Goal: Task Accomplishment & Management: Complete application form

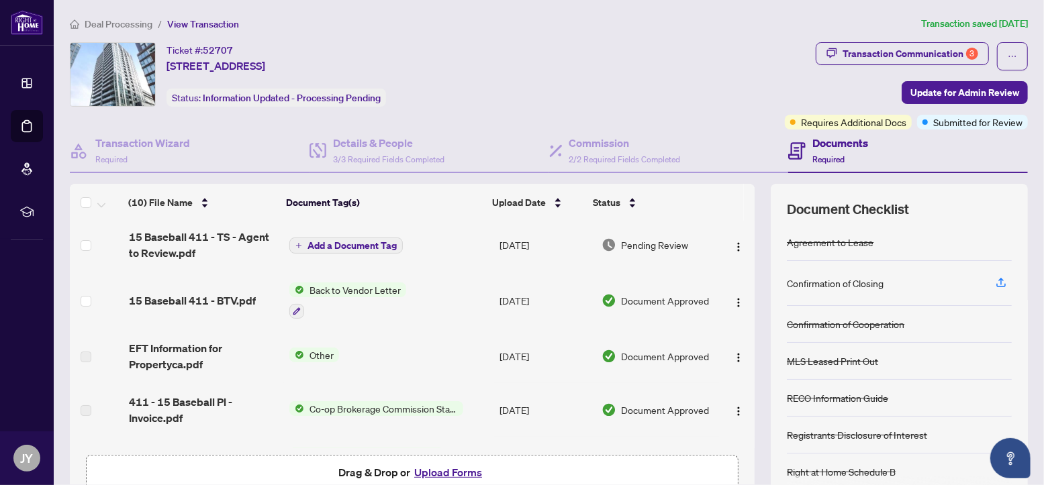
scroll to position [57, 0]
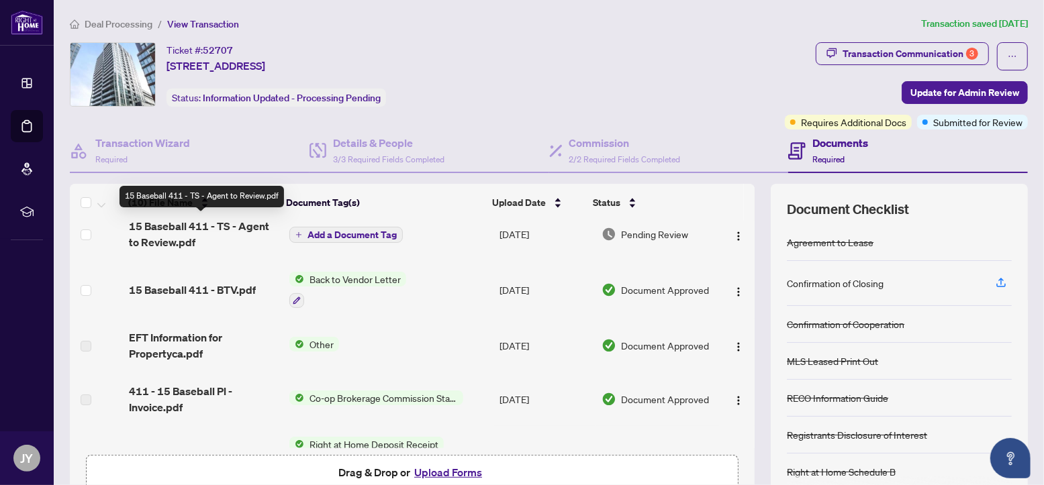
click at [185, 221] on span "15 Baseball 411 - TS - Agent to Review.pdf" at bounding box center [204, 234] width 150 height 32
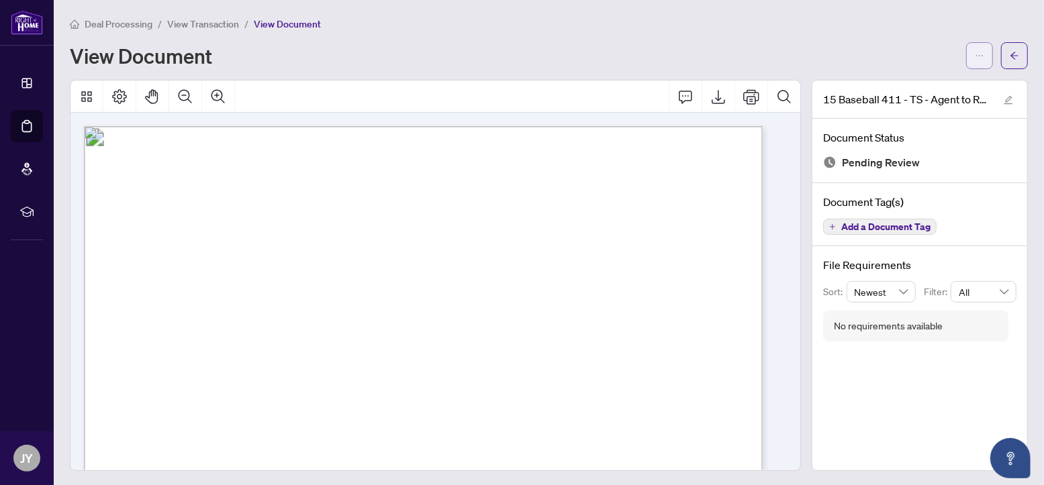
click at [975, 46] on span "button" at bounding box center [979, 55] width 9 height 21
click at [902, 82] on span "Download" at bounding box center [919, 84] width 102 height 15
click at [1010, 59] on icon "arrow-left" at bounding box center [1014, 55] width 9 height 9
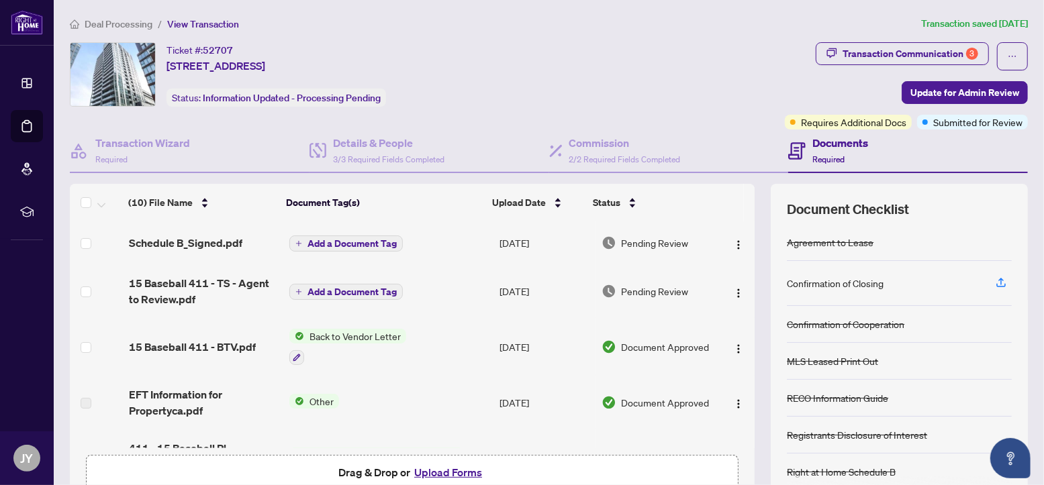
click at [436, 469] on button "Upload Forms" at bounding box center [448, 472] width 76 height 17
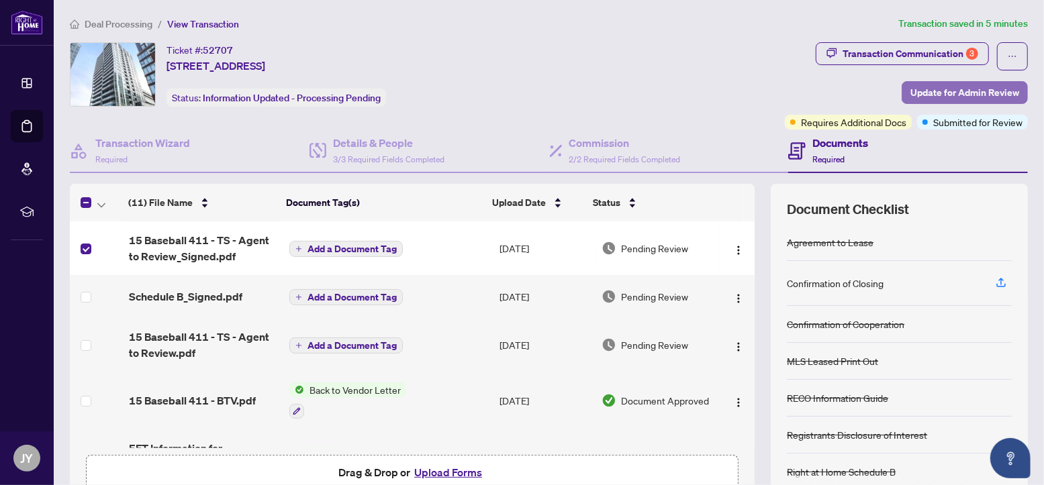
click at [918, 96] on span "Update for Admin Review" at bounding box center [964, 92] width 109 height 21
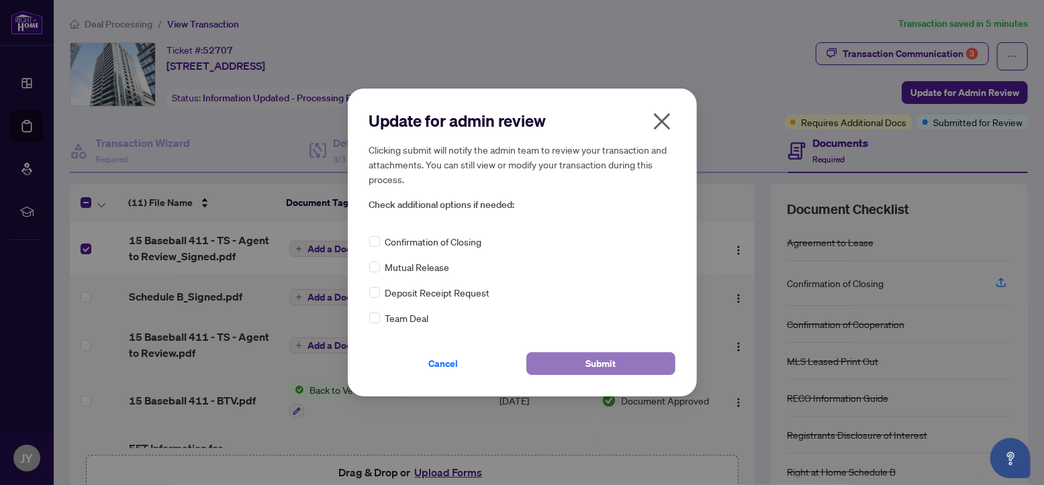
click at [581, 357] on button "Submit" at bounding box center [600, 363] width 149 height 23
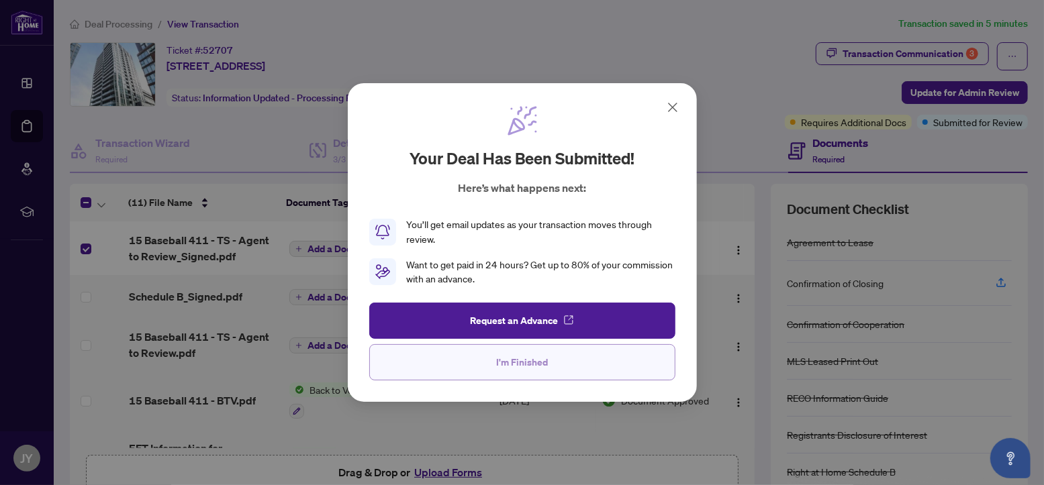
click at [516, 373] on span "I'm Finished" at bounding box center [522, 362] width 52 height 21
